Goal: Obtain resource: Download file/media

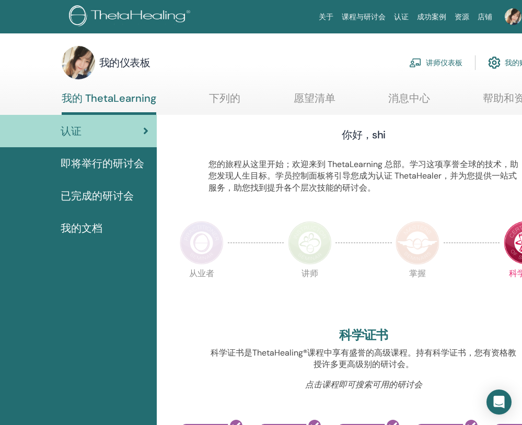
click at [438, 63] on font "讲师仪表板" at bounding box center [444, 62] width 37 height 9
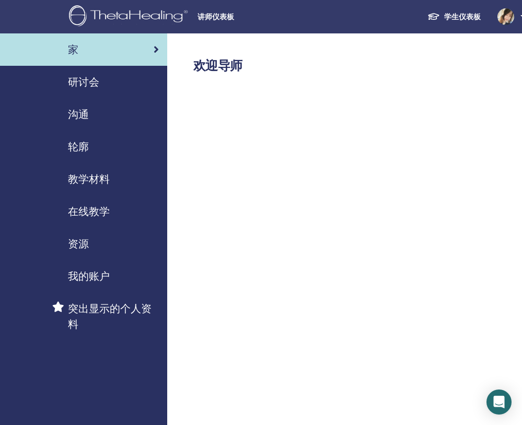
click at [141, 88] on div "研讨会" at bounding box center [83, 82] width 150 height 16
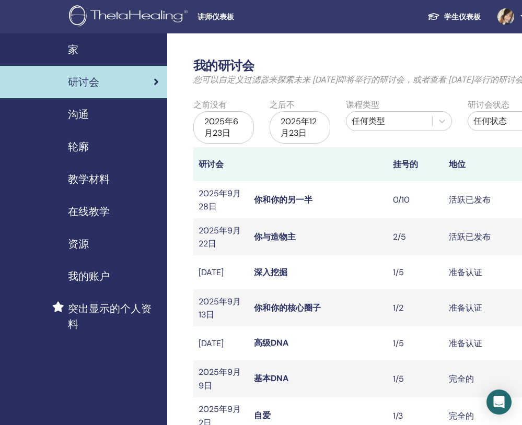
click at [106, 211] on font "在线教学" at bounding box center [89, 212] width 42 height 14
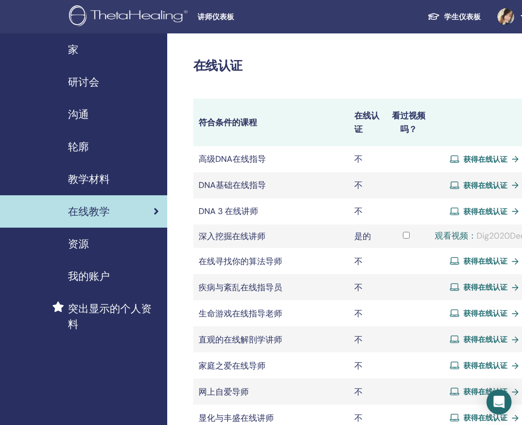
click at [109, 186] on span "教学材料" at bounding box center [89, 179] width 42 height 16
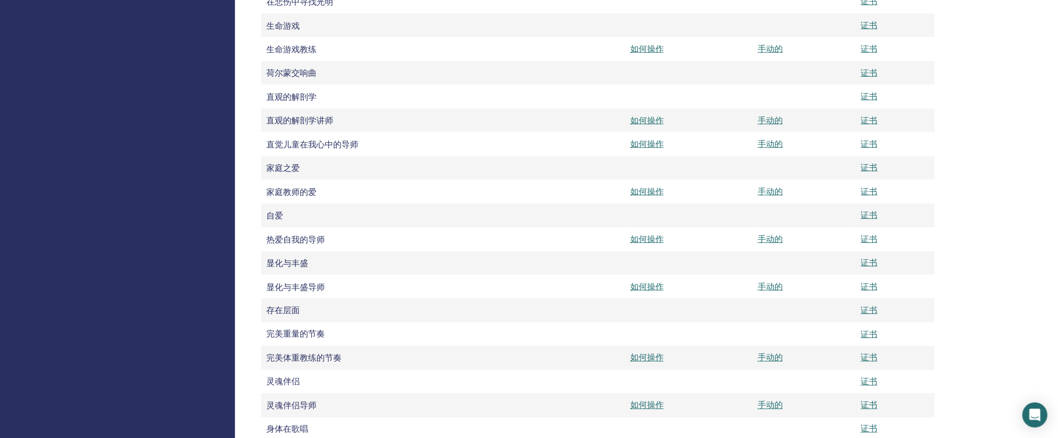
scroll to position [686, 0]
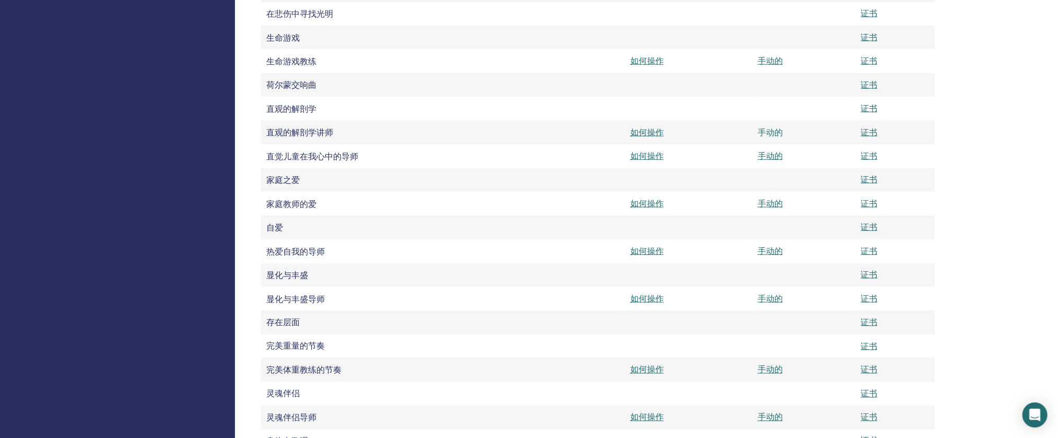
click at [521, 138] on font "手动的" at bounding box center [770, 132] width 25 height 11
